Goal: Book appointment/travel/reservation

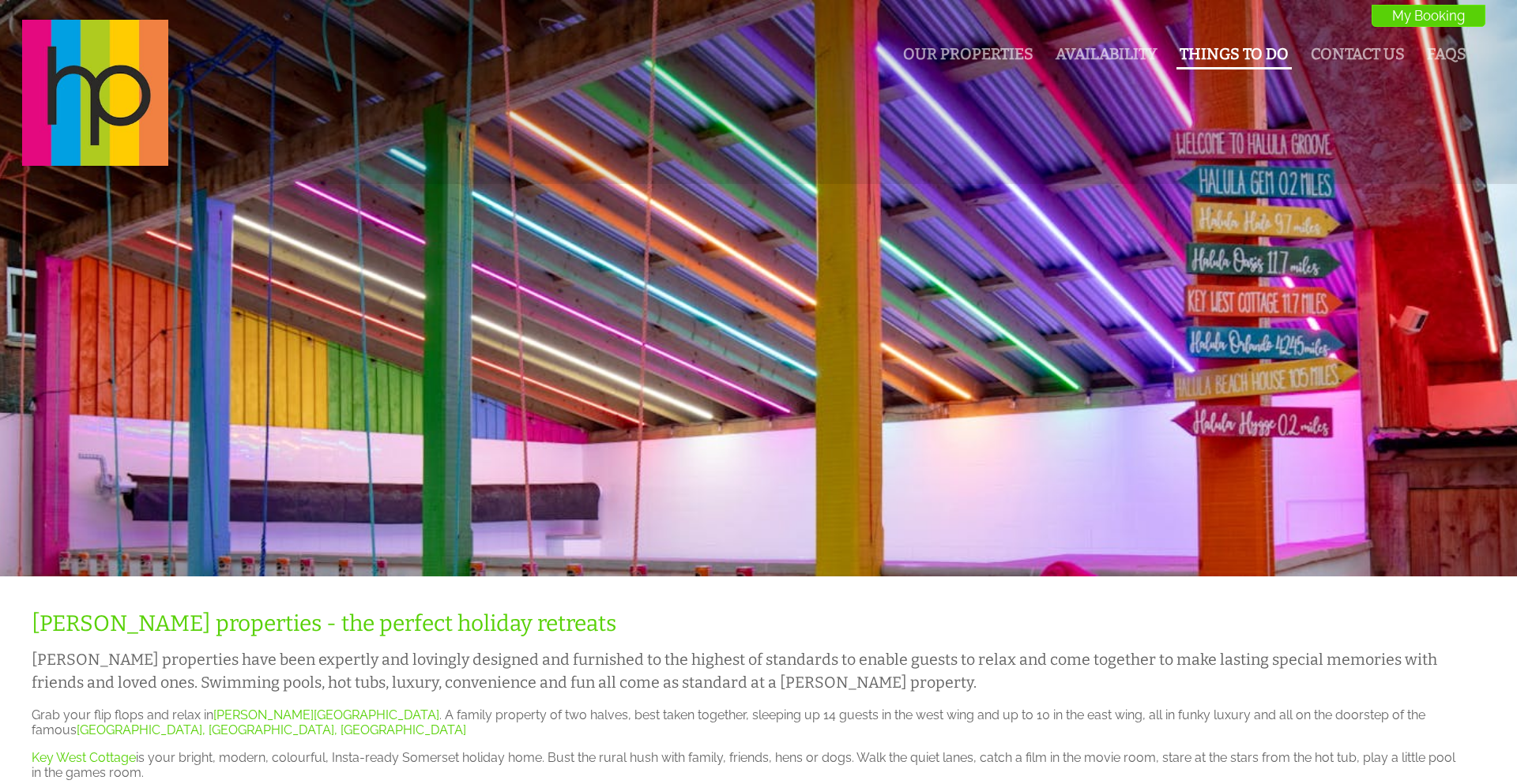
click at [1250, 50] on link "Things To Do" at bounding box center [1234, 54] width 109 height 18
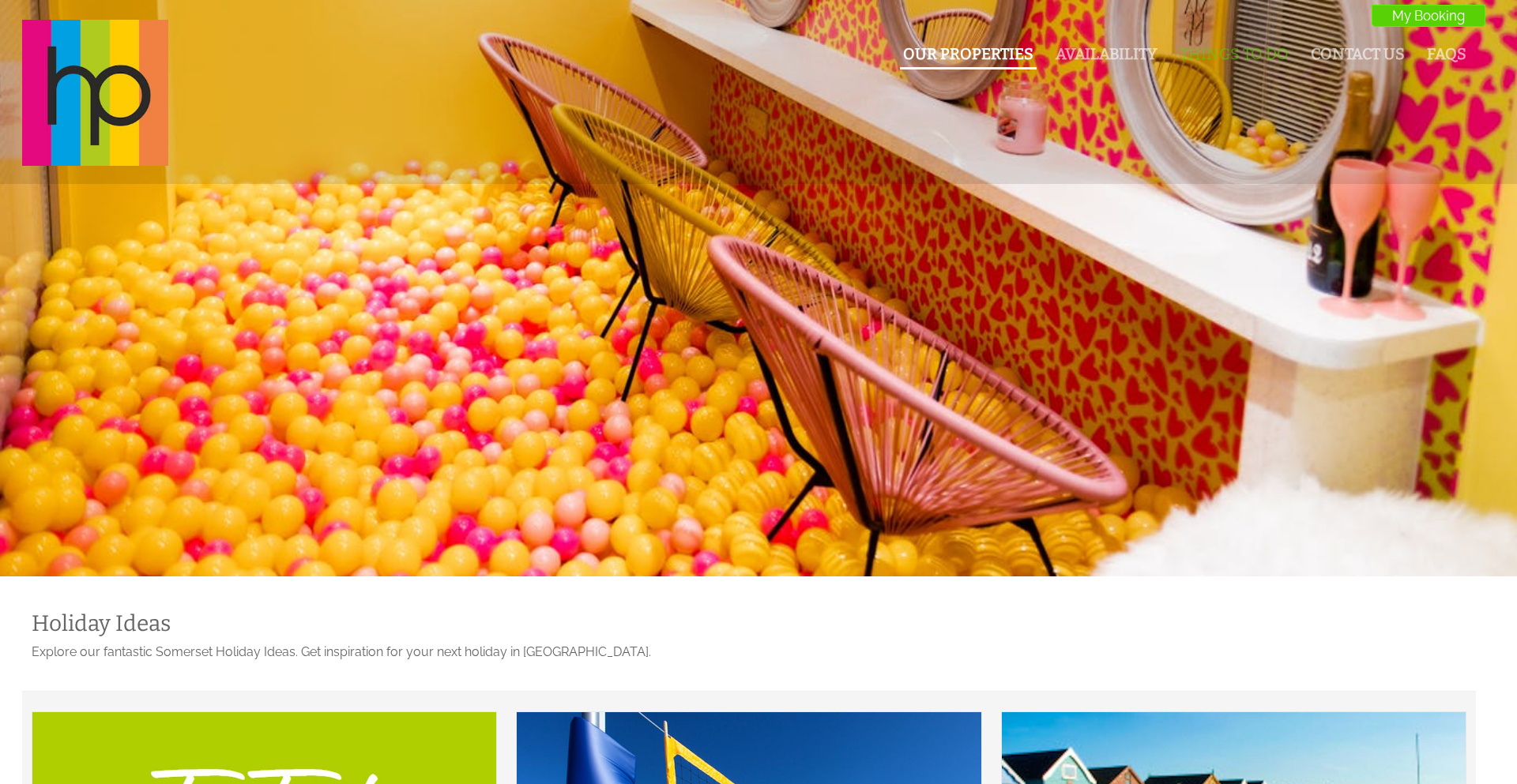
click at [1003, 55] on link "Our Properties" at bounding box center [967, 54] width 131 height 18
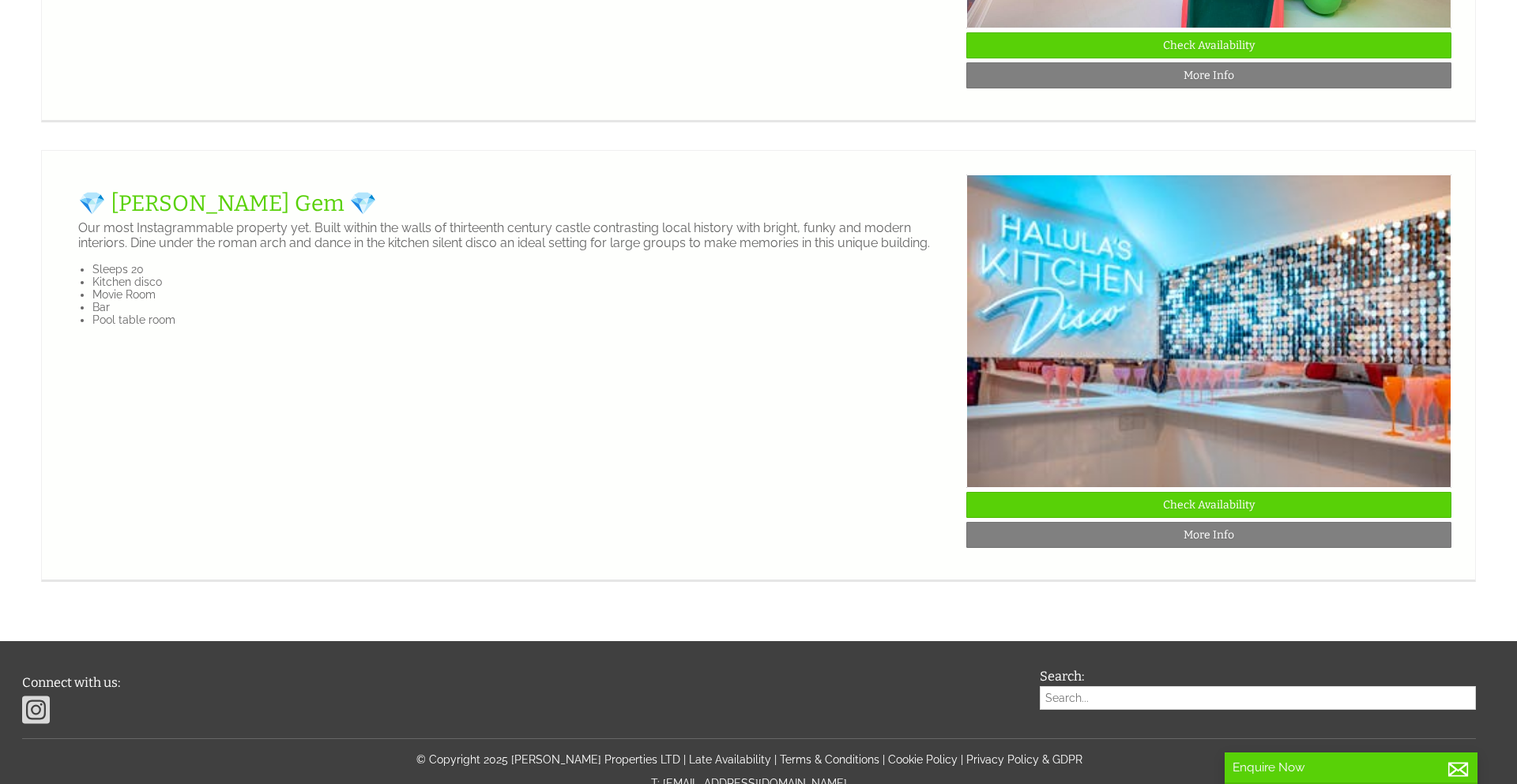
scroll to position [2634, 0]
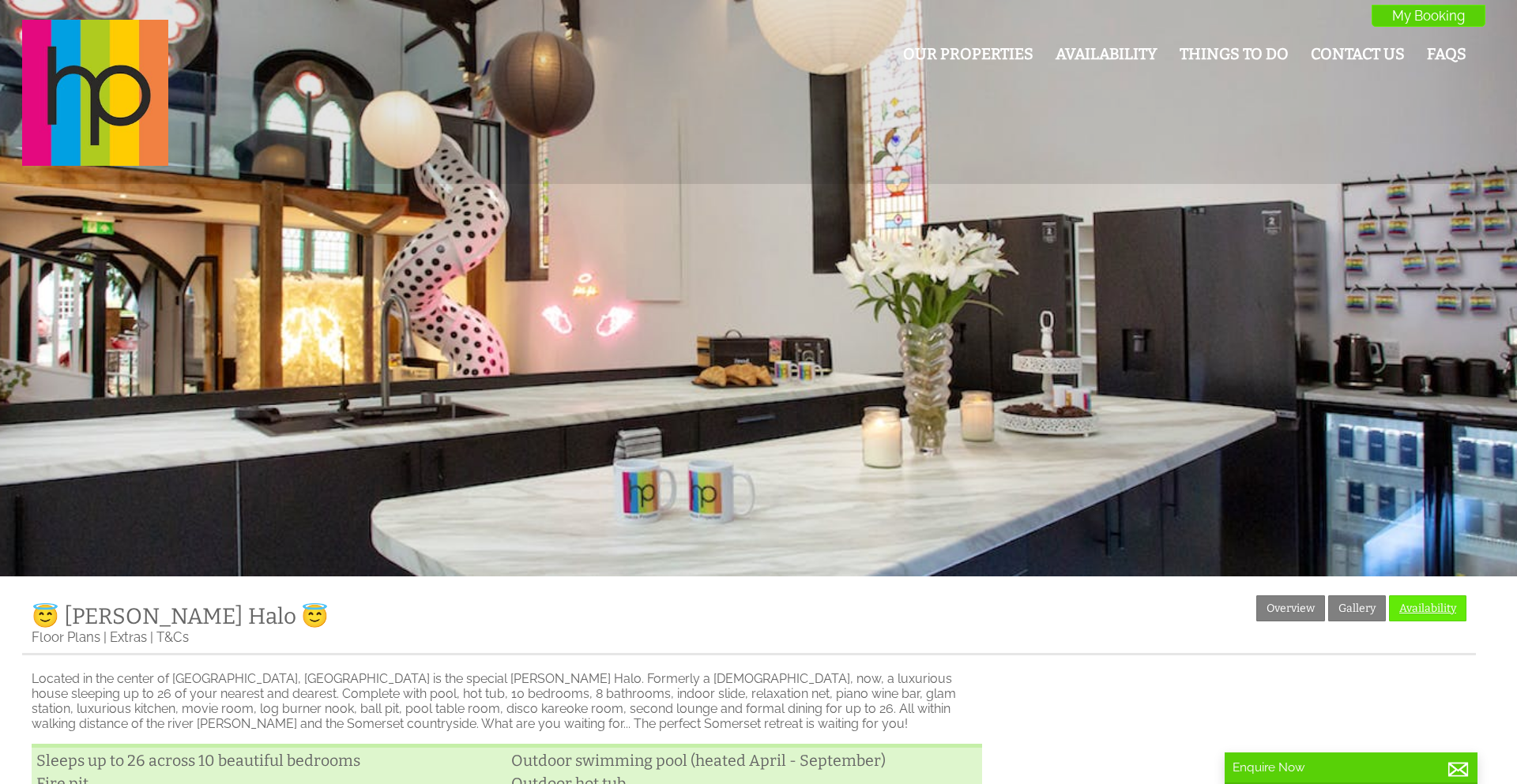
click at [1456, 607] on link "Availability" at bounding box center [1427, 608] width 77 height 26
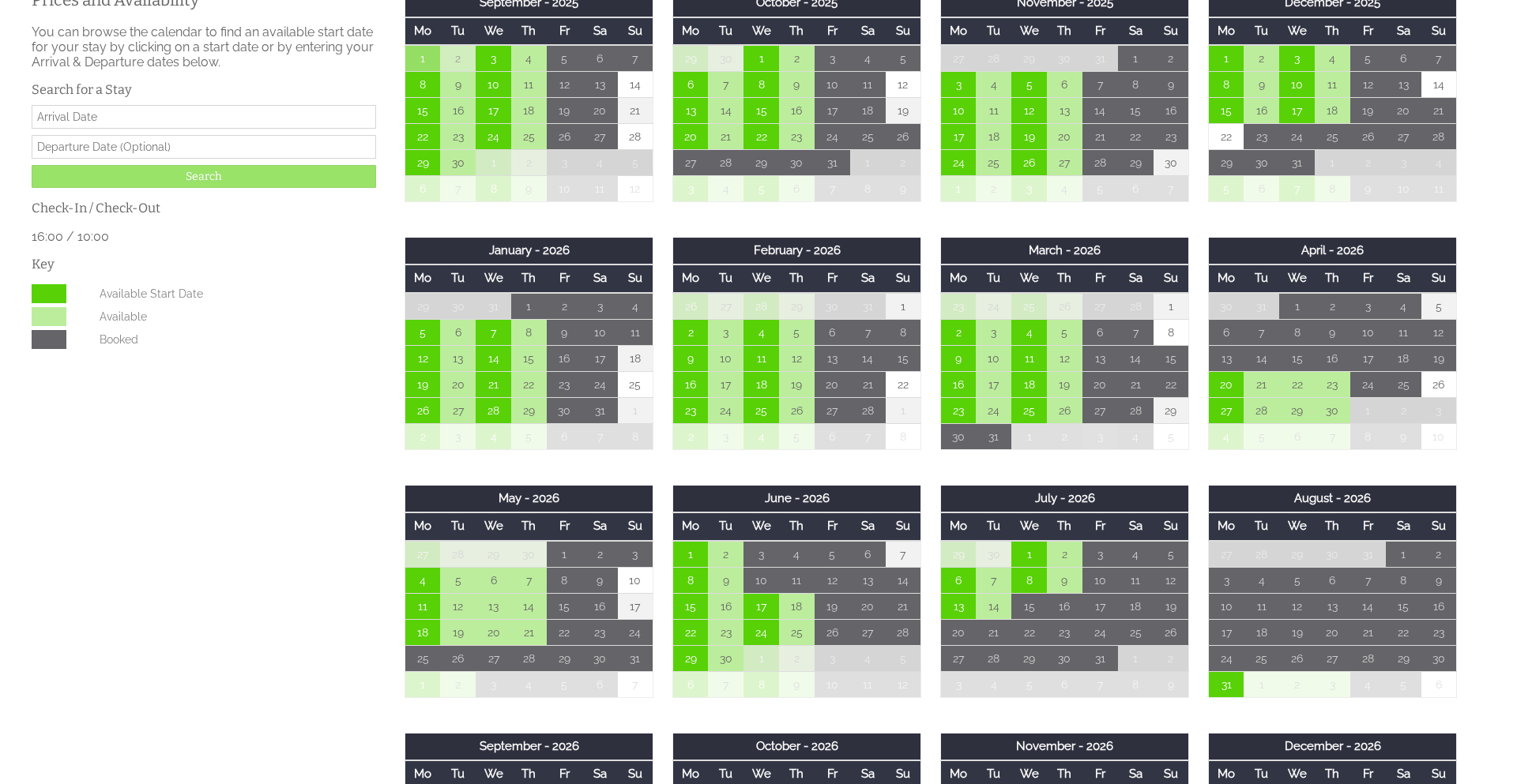
scroll to position [588, 0]
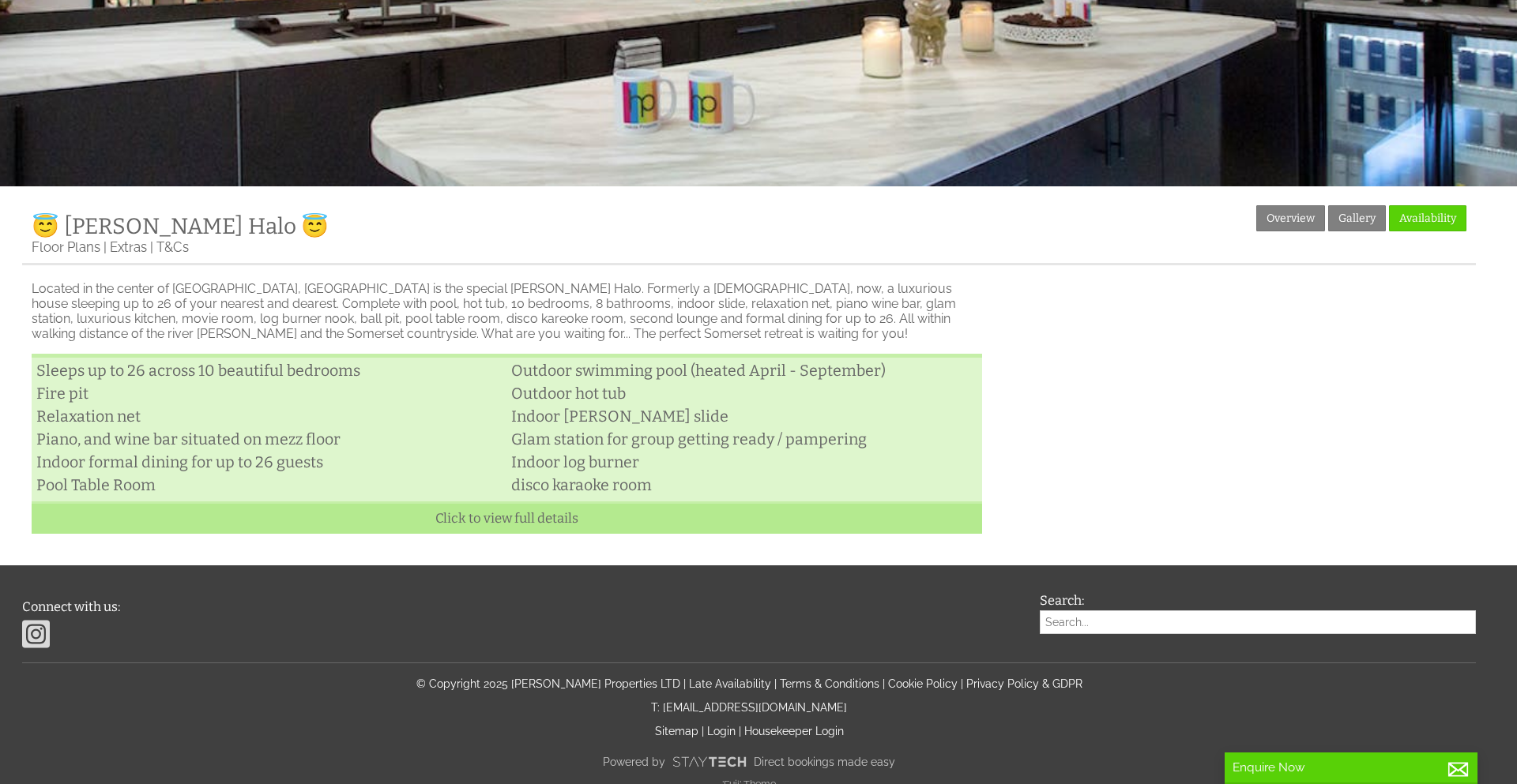
scroll to position [435, 0]
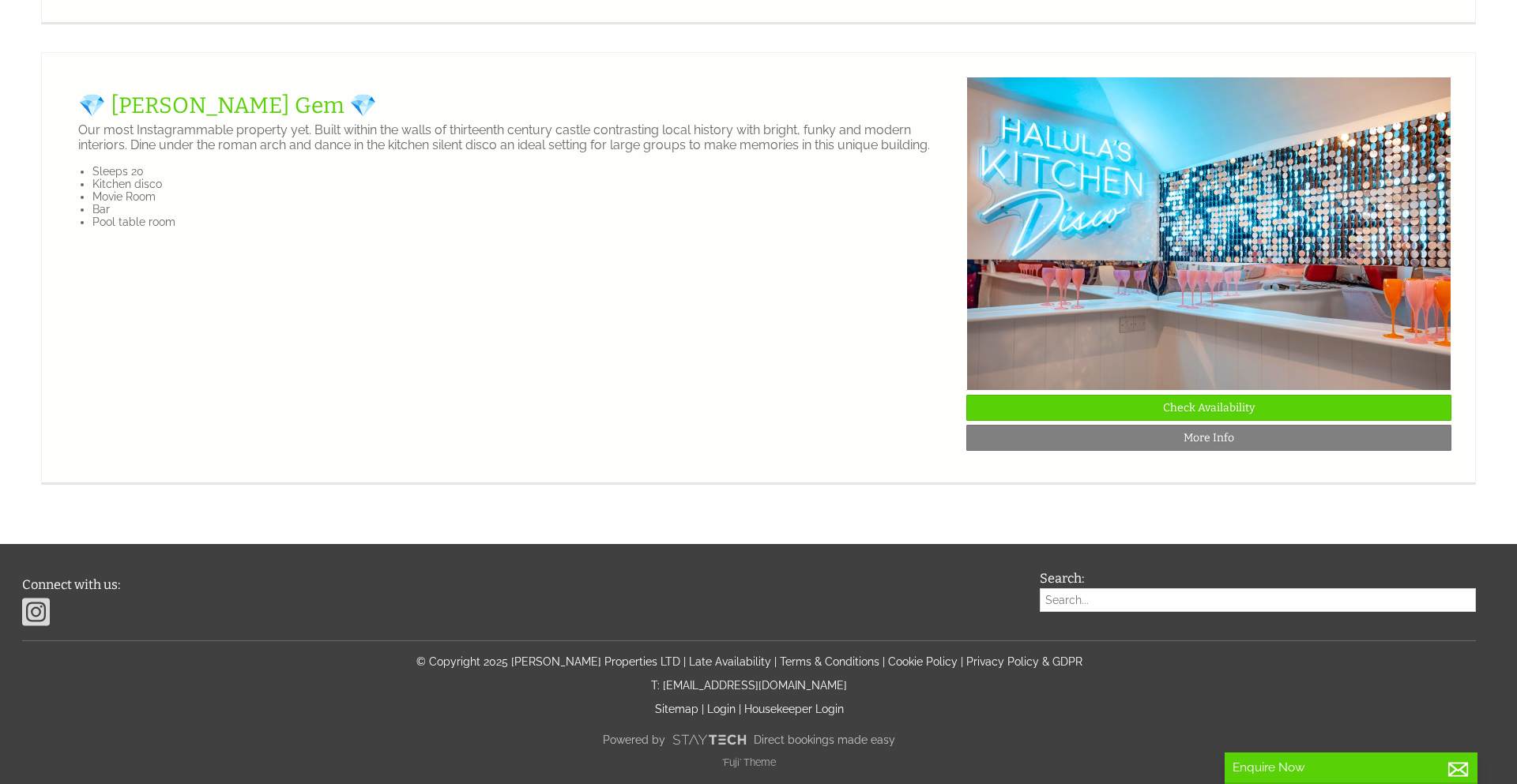
scroll to position [3329, 0]
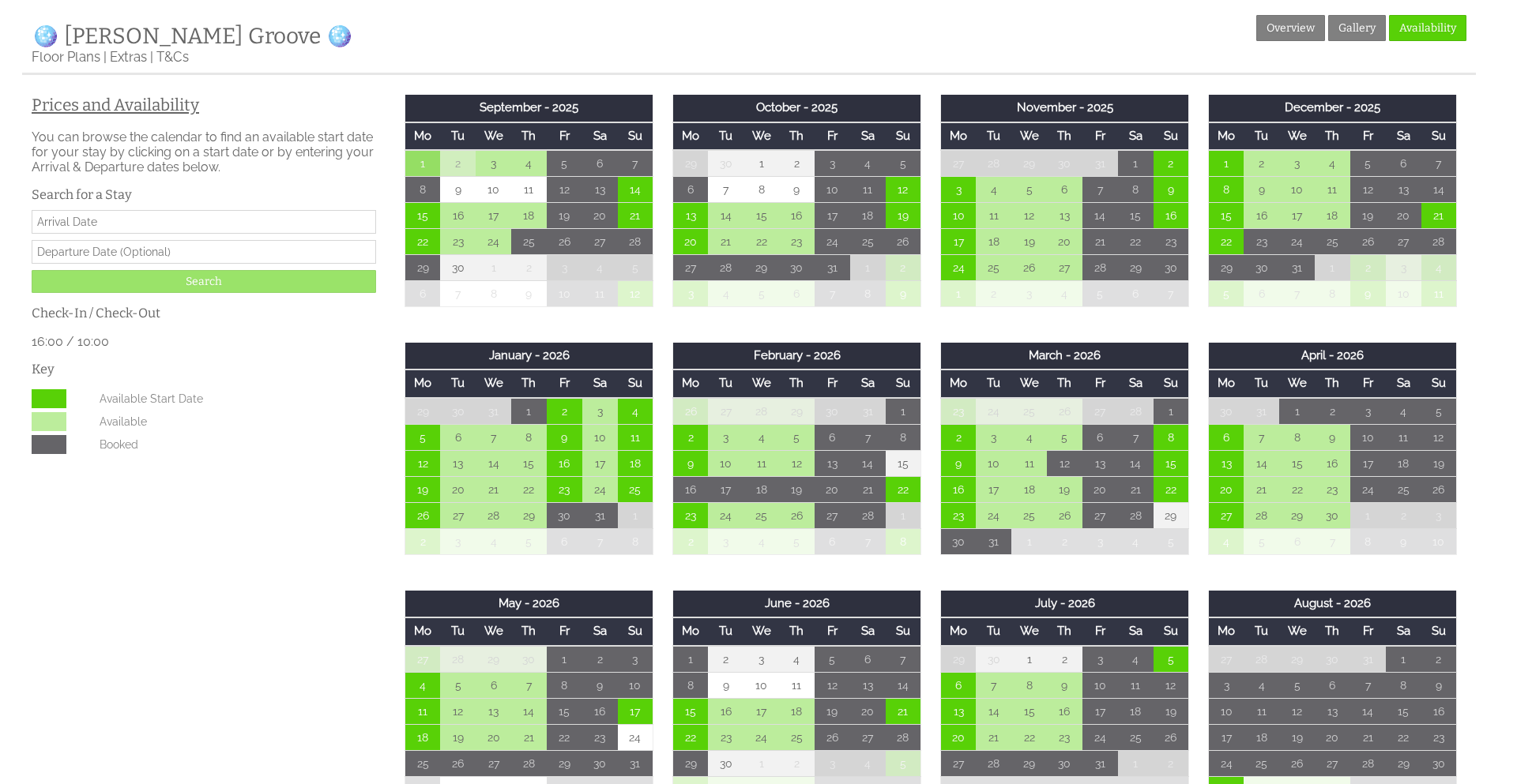
scroll to position [585, 0]
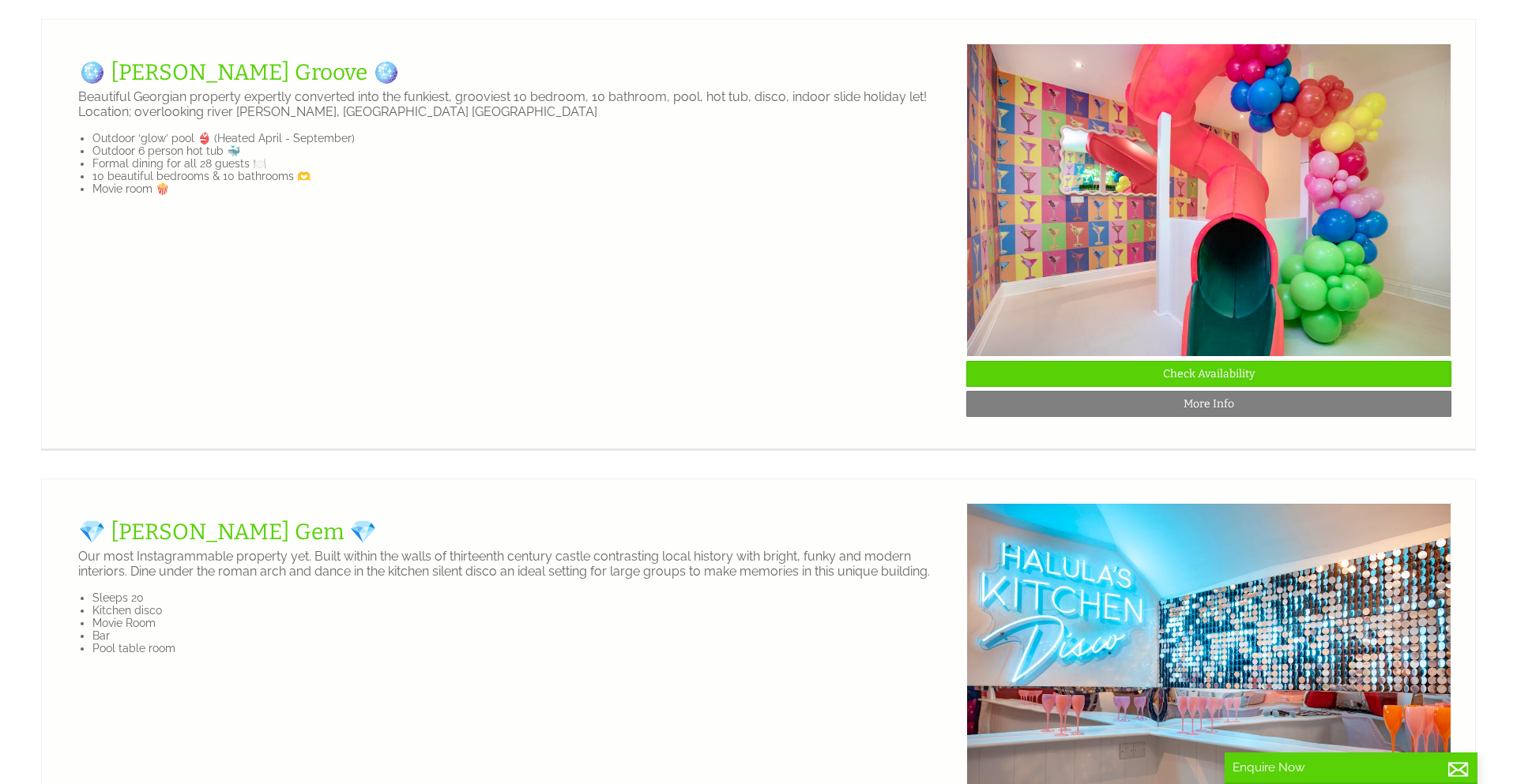
scroll to position [2569, 0]
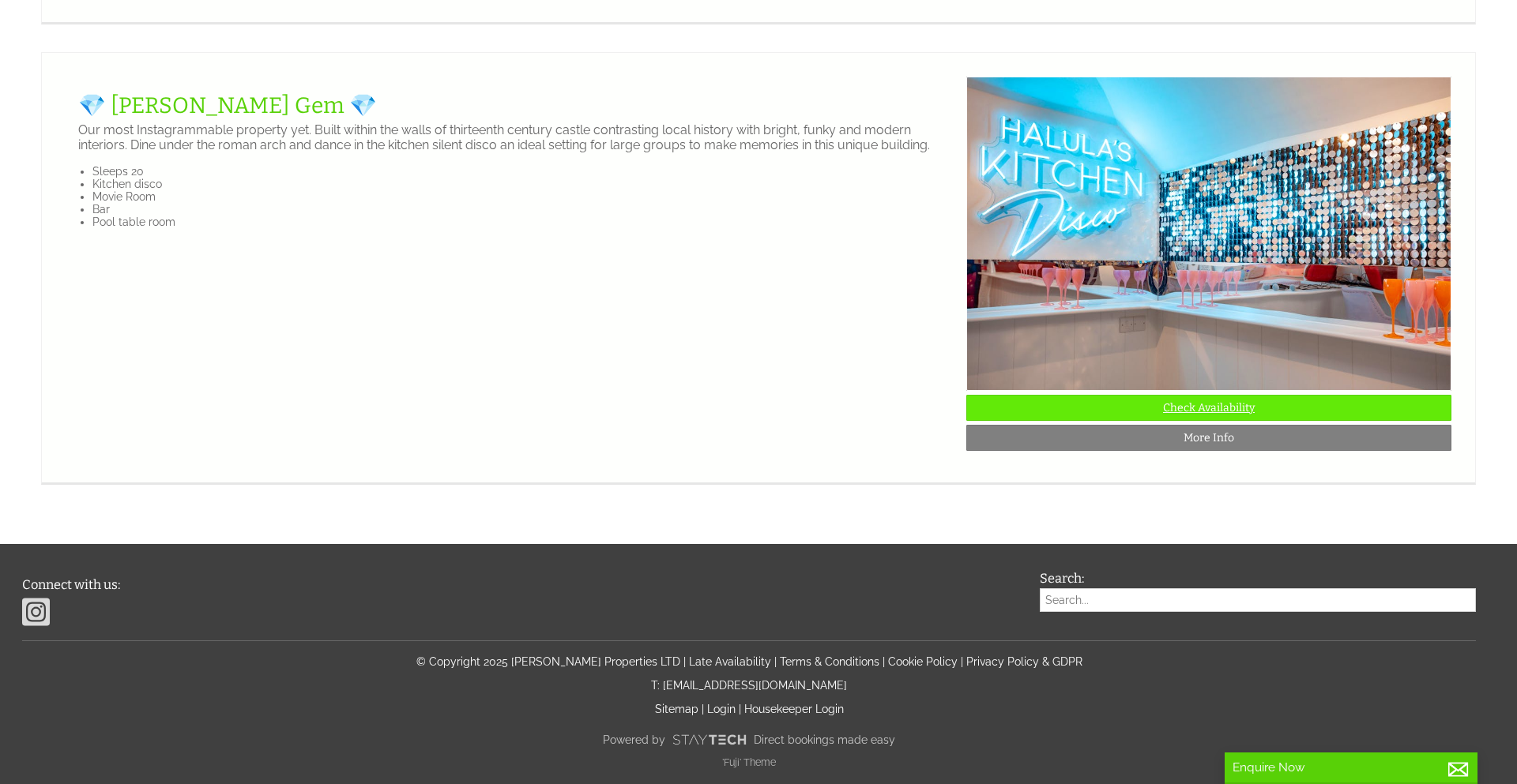
click at [1179, 421] on link "Check Availability" at bounding box center [1208, 408] width 485 height 26
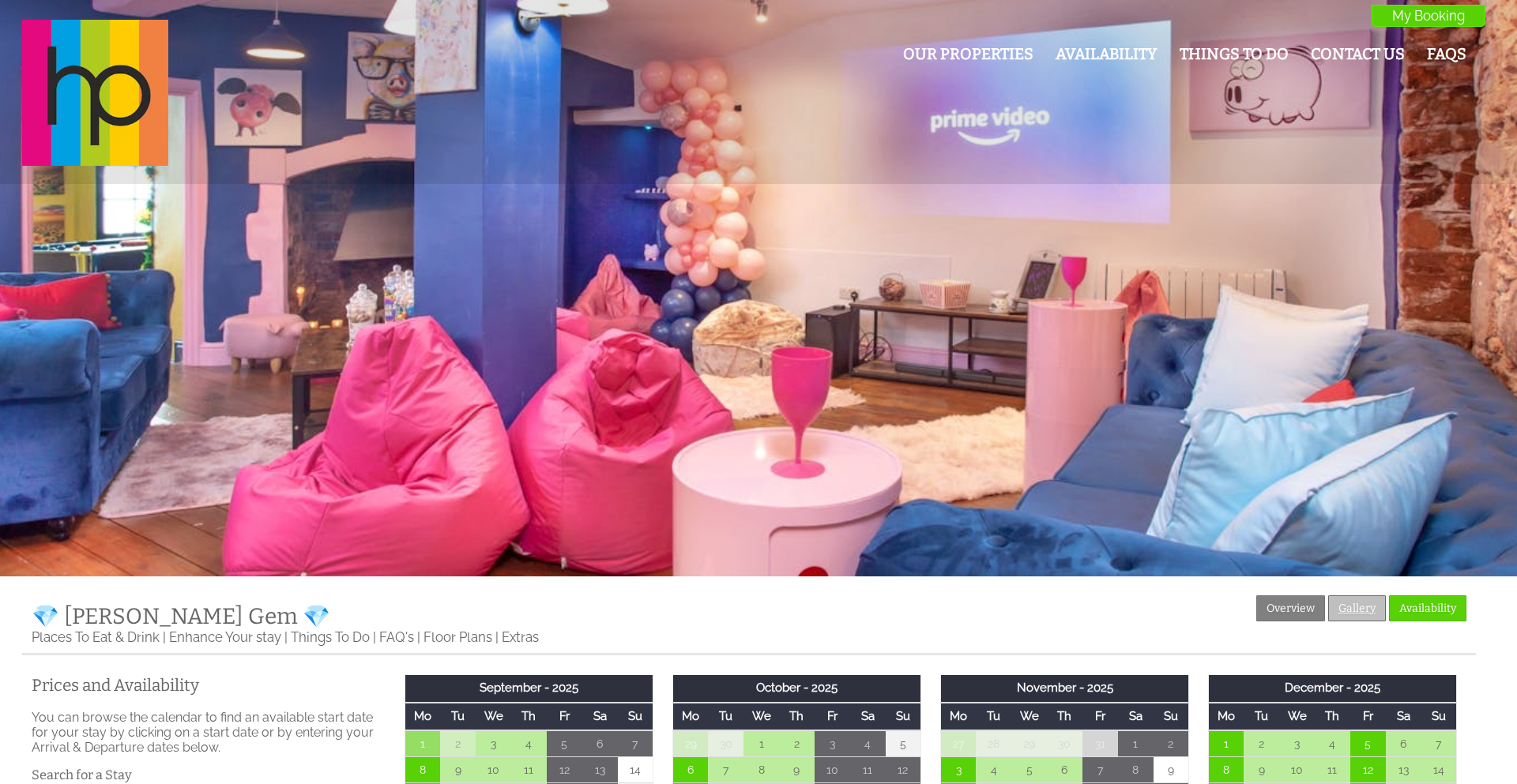
click at [1374, 607] on link "Gallery" at bounding box center [1356, 608] width 58 height 26
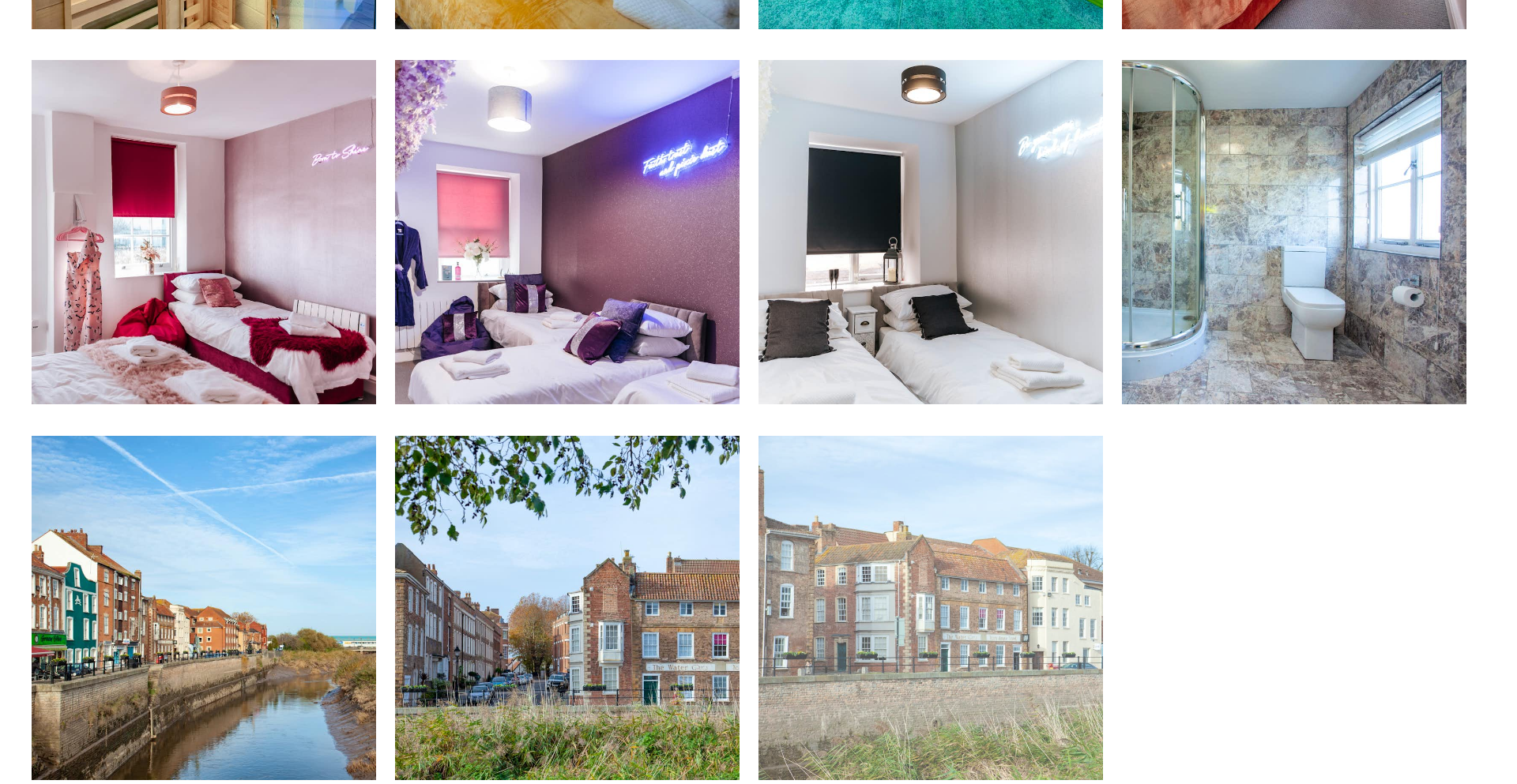
scroll to position [2087, 0]
